Goal: Navigation & Orientation: Understand site structure

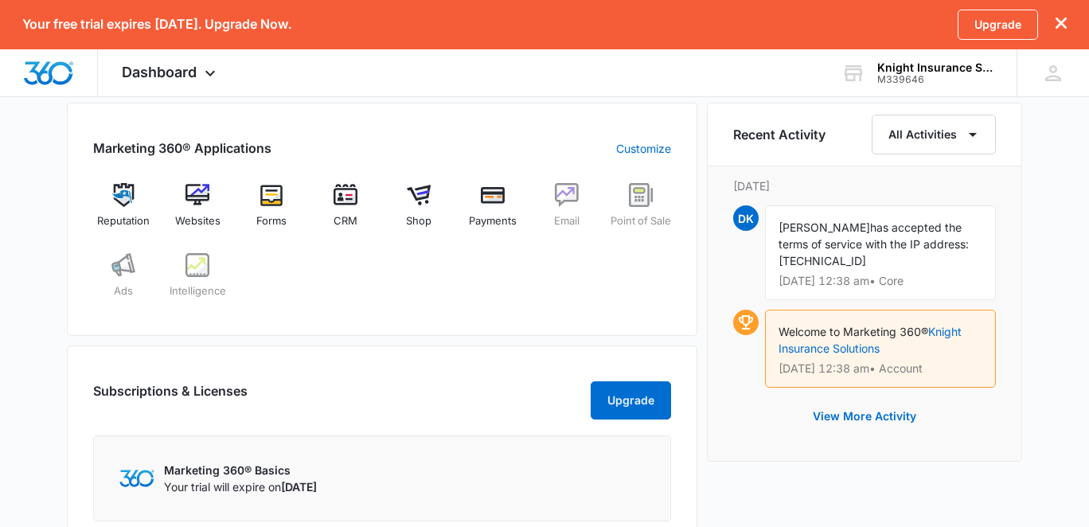
scroll to position [726, 0]
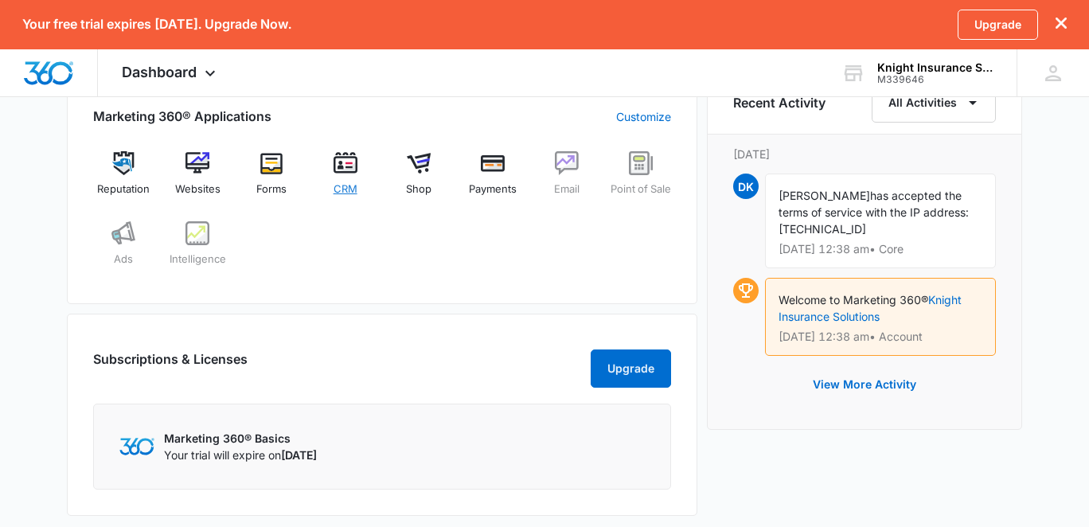
click at [345, 174] on div "CRM" at bounding box center [344, 179] width 61 height 57
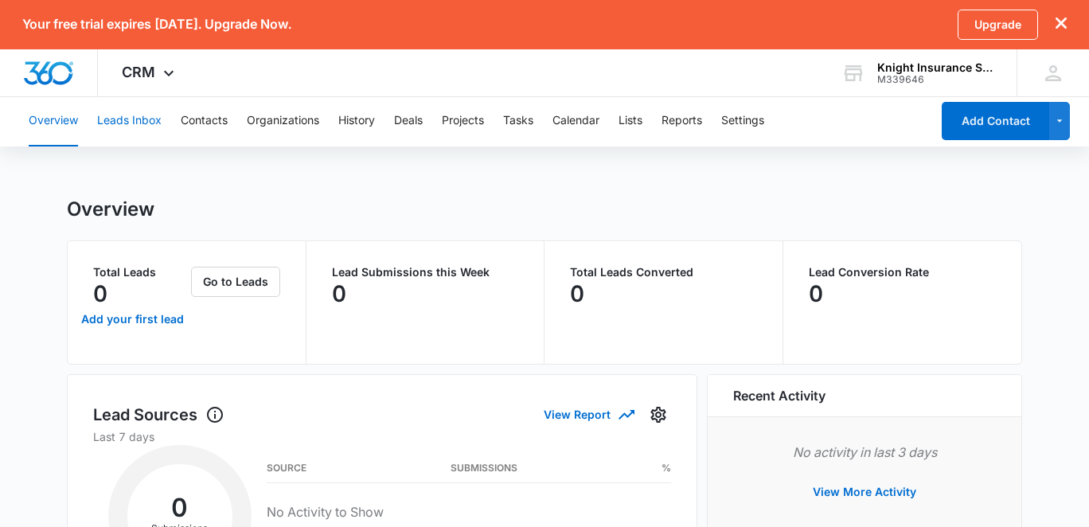
click at [153, 118] on button "Leads Inbox" at bounding box center [129, 121] width 64 height 51
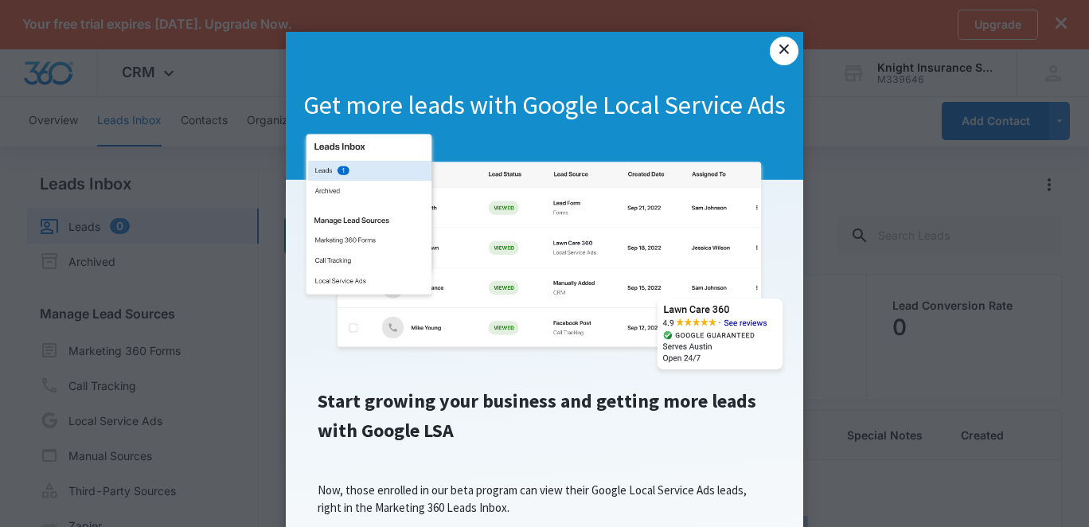
click at [786, 49] on link "×" at bounding box center [784, 51] width 29 height 29
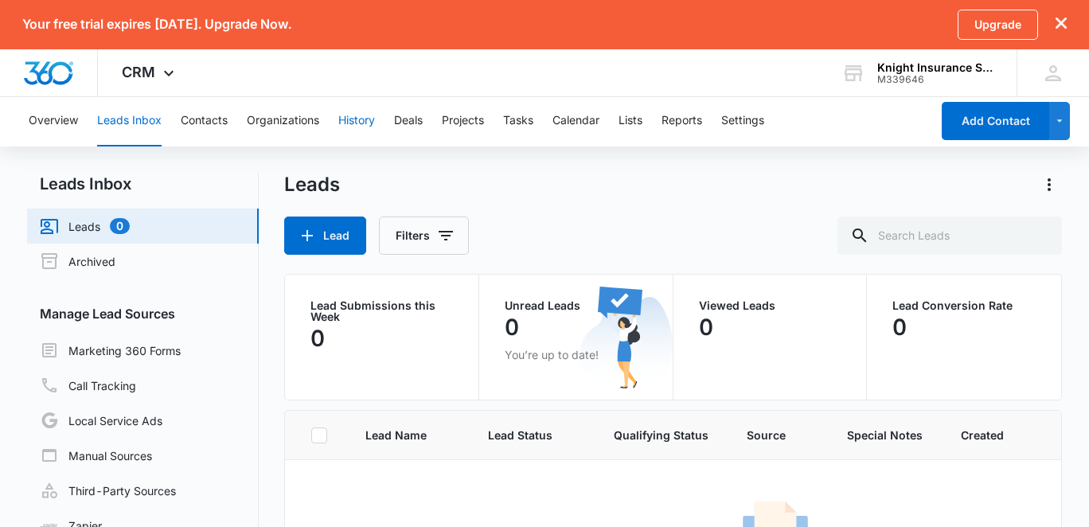
click at [357, 118] on button "History" at bounding box center [356, 121] width 37 height 51
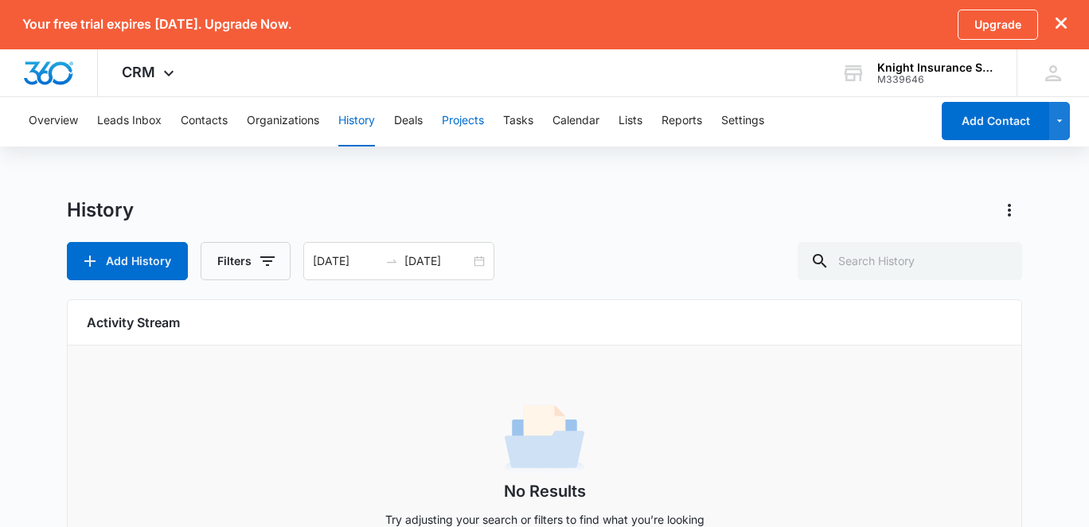
click at [462, 117] on button "Projects" at bounding box center [463, 121] width 42 height 51
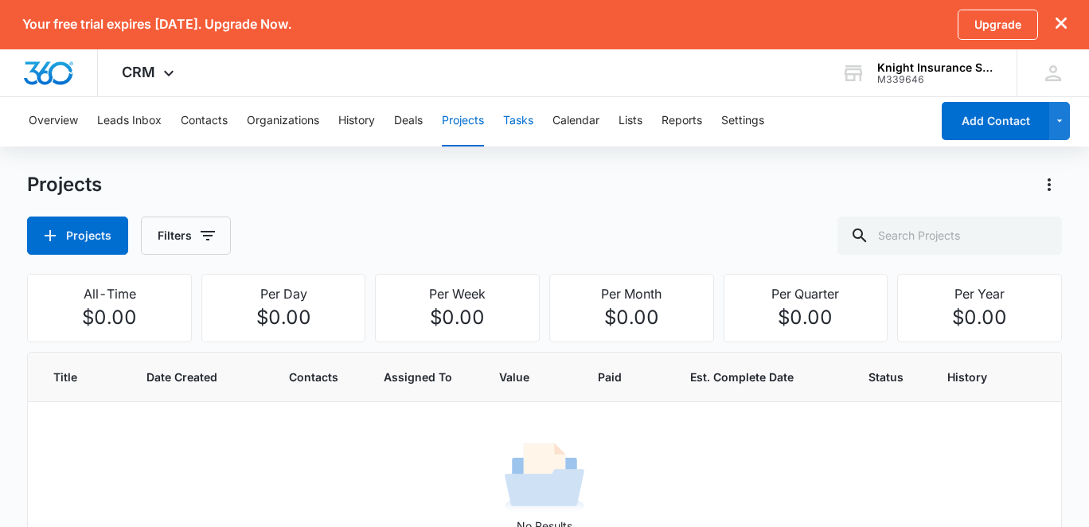
click at [528, 122] on button "Tasks" at bounding box center [518, 121] width 30 height 51
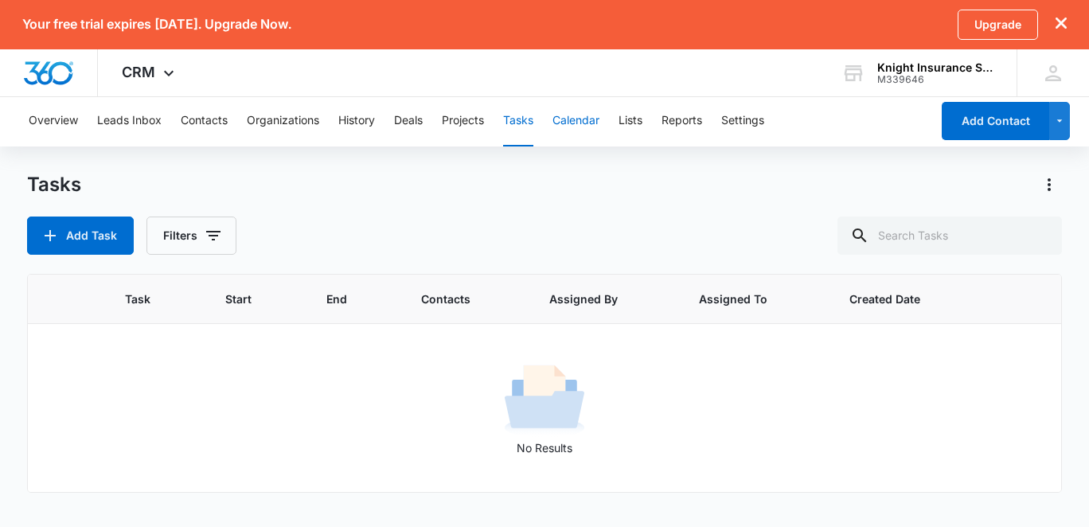
click at [583, 123] on button "Calendar" at bounding box center [575, 121] width 47 height 51
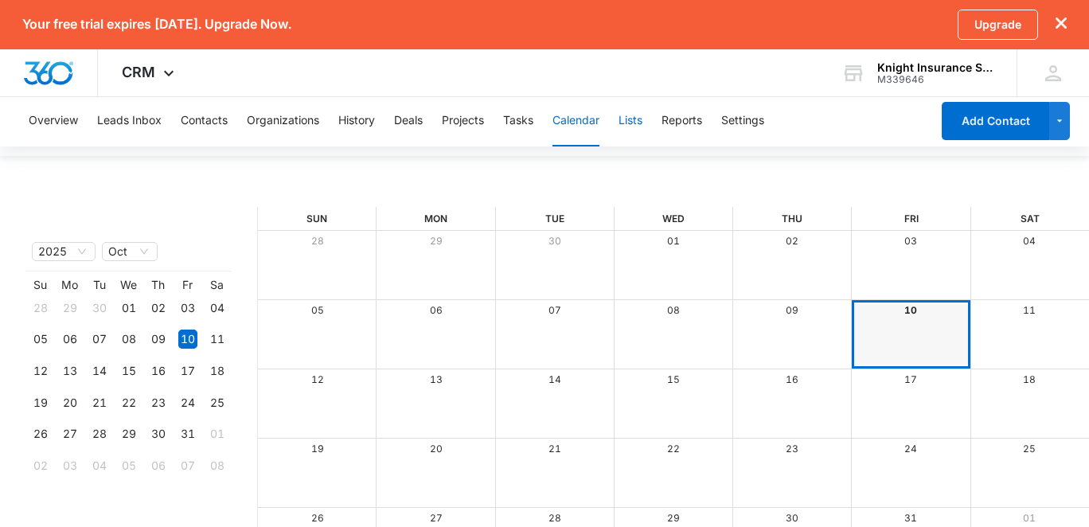
click at [631, 122] on button "Lists" at bounding box center [630, 121] width 24 height 51
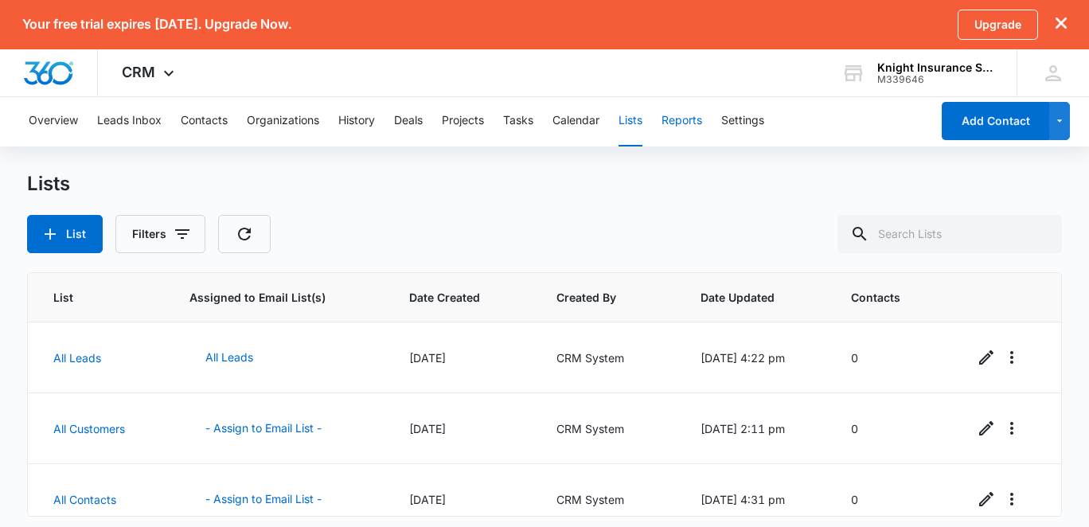
click at [692, 120] on button "Reports" at bounding box center [681, 121] width 41 height 51
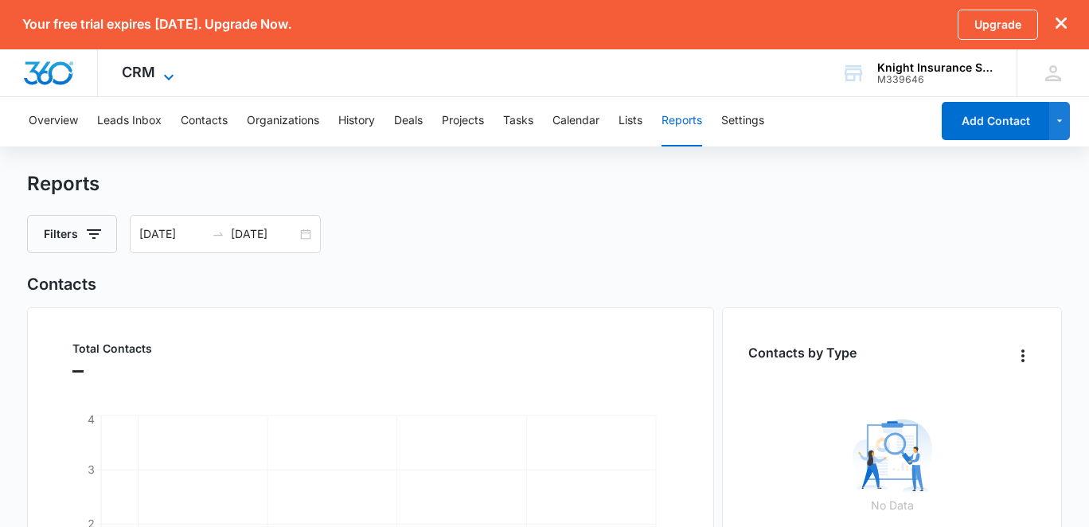
click at [165, 74] on icon at bounding box center [168, 77] width 19 height 19
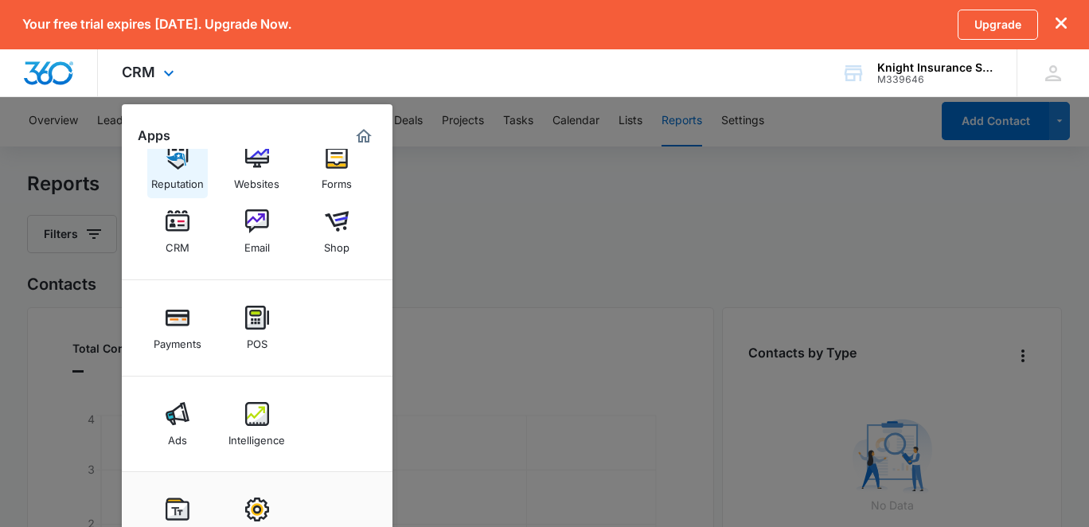
click at [177, 166] on img at bounding box center [178, 158] width 24 height 24
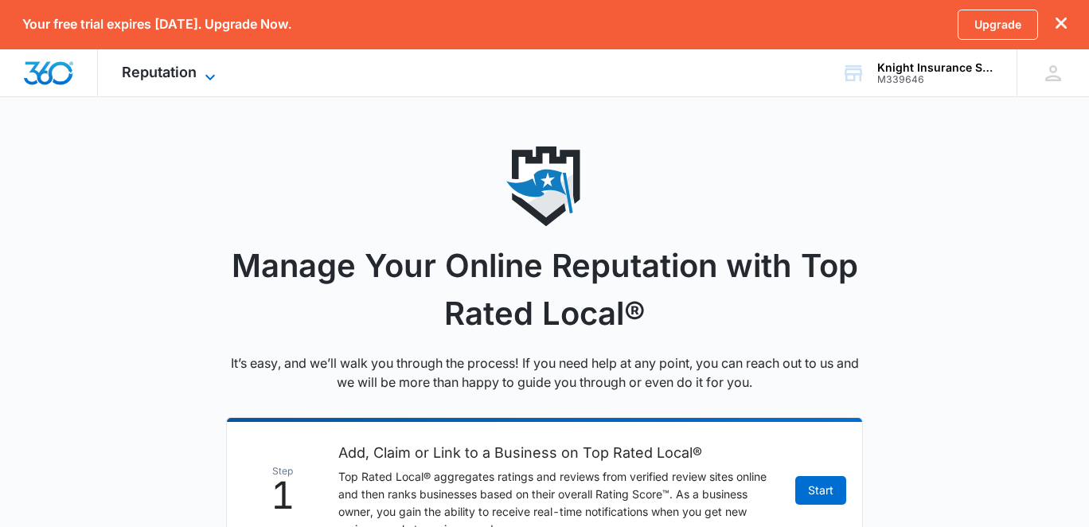
click at [209, 71] on icon at bounding box center [210, 77] width 19 height 19
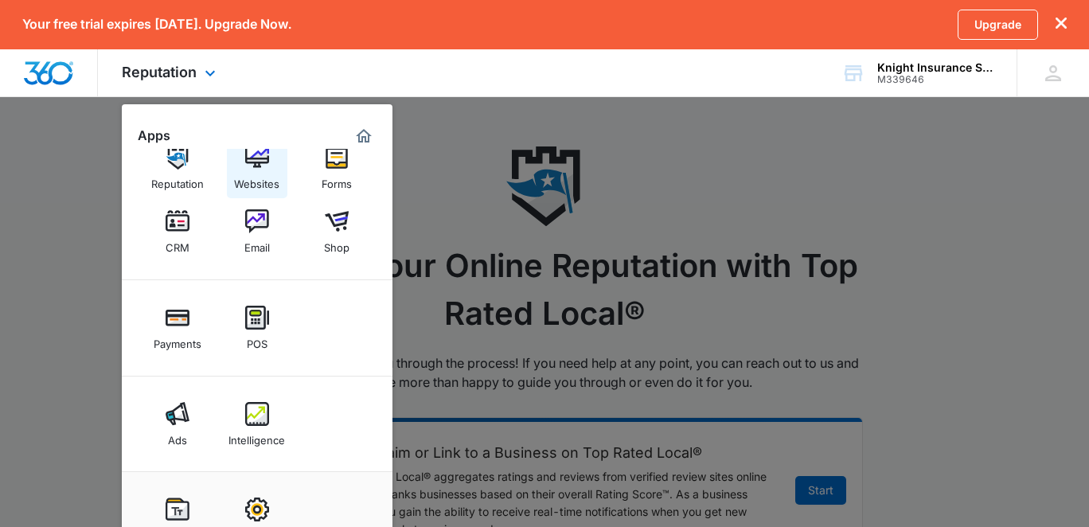
click at [263, 169] on img at bounding box center [257, 158] width 24 height 24
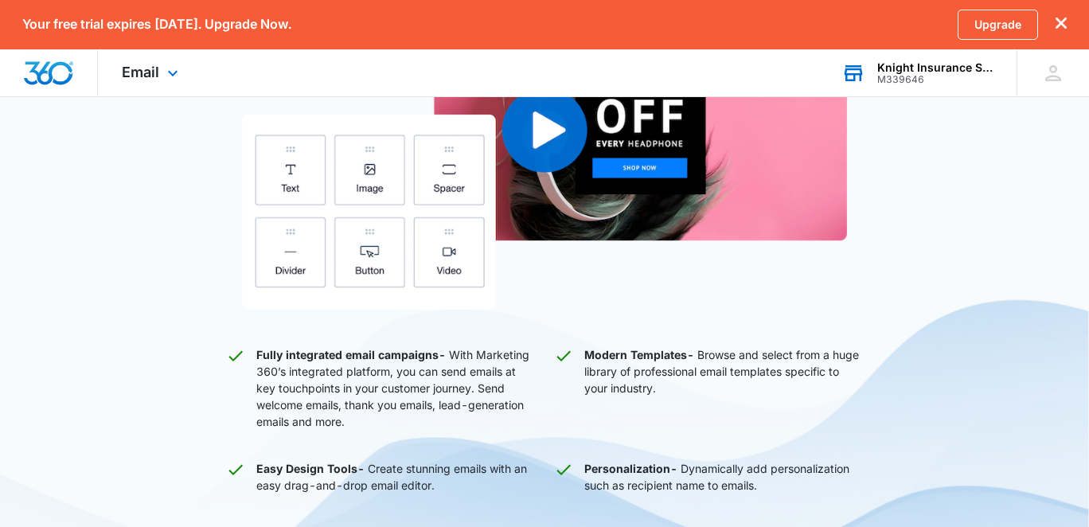
scroll to position [341, 0]
